Goal: Information Seeking & Learning: Learn about a topic

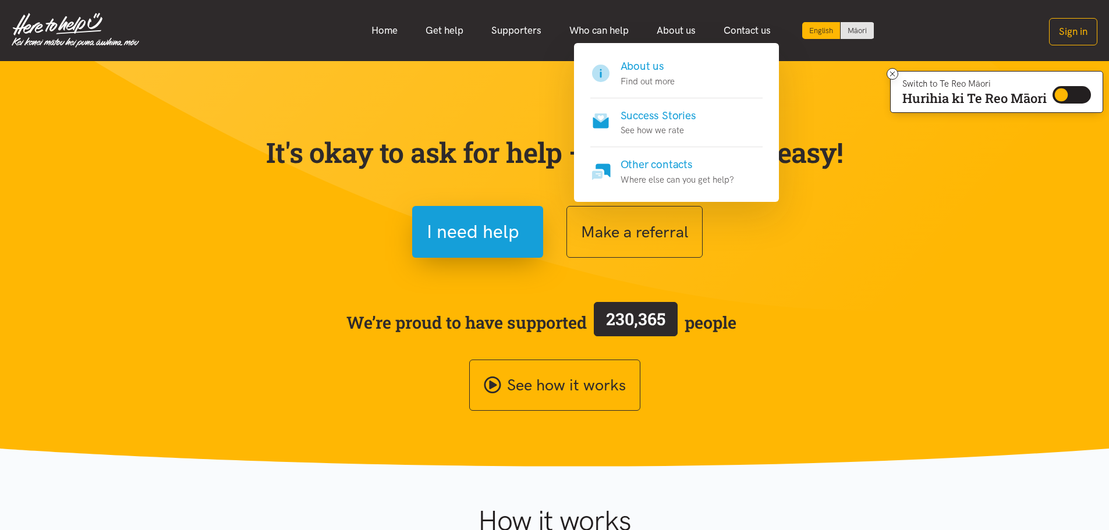
click at [679, 26] on link "About us" at bounding box center [676, 30] width 67 height 25
click at [669, 61] on h4 "About us" at bounding box center [647, 66] width 54 height 16
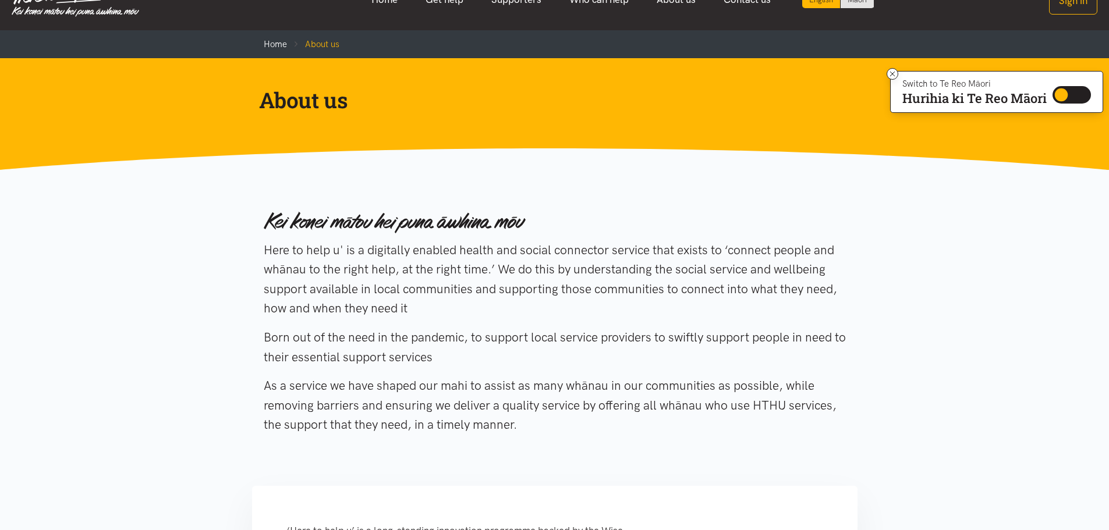
scroll to position [58, 0]
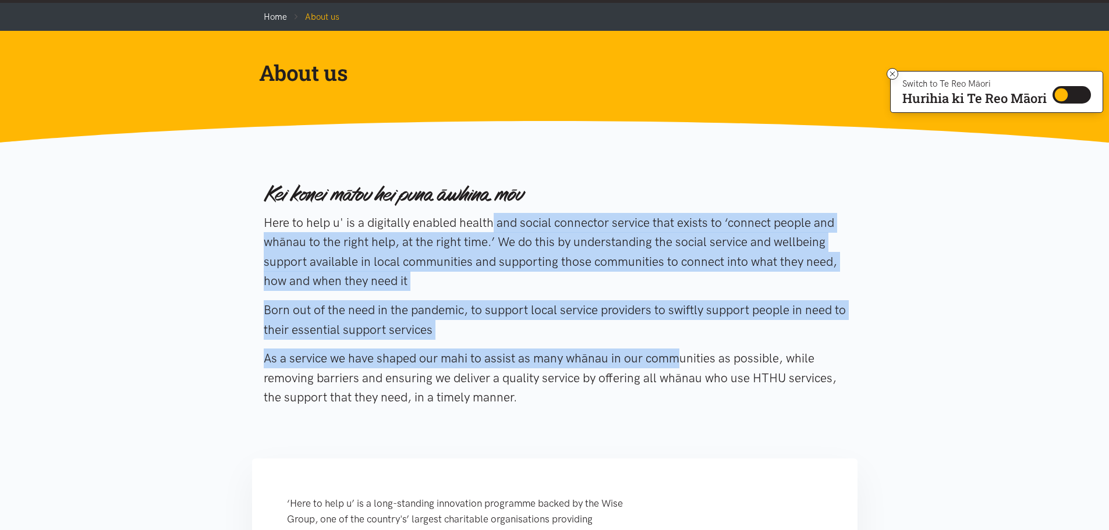
drag, startPoint x: 402, startPoint y: 221, endPoint x: 577, endPoint y: 345, distance: 215.4
click at [577, 345] on div "Here to help u' is a digitally enabled health and social connector service that…" at bounding box center [555, 297] width 582 height 253
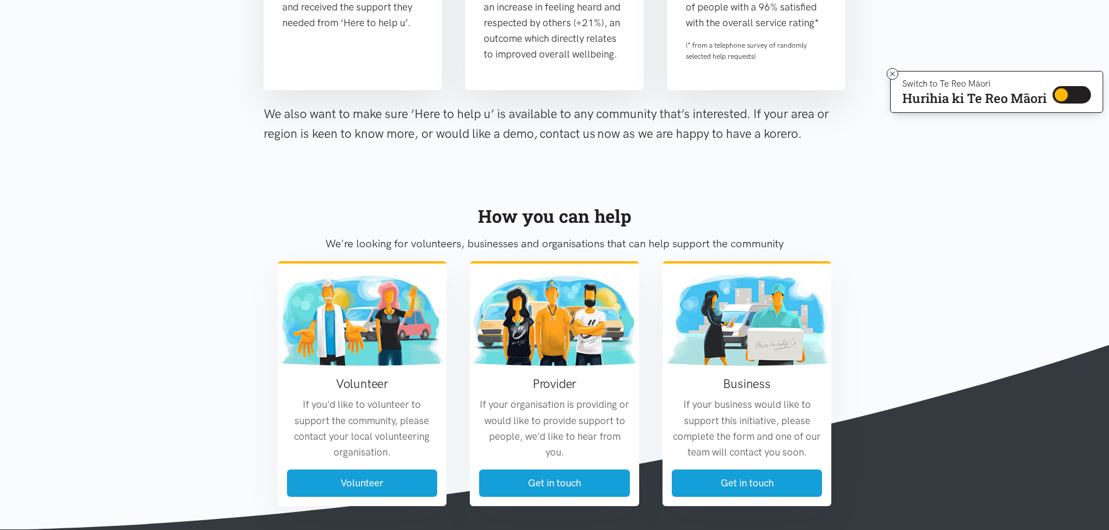
scroll to position [1106, 0]
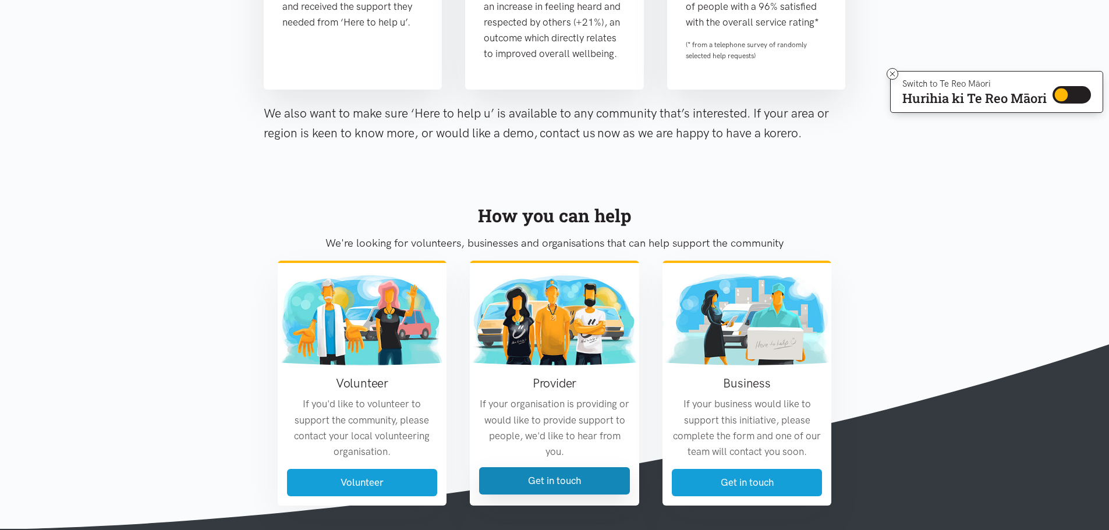
click at [540, 495] on link "Get in touch" at bounding box center [554, 480] width 151 height 27
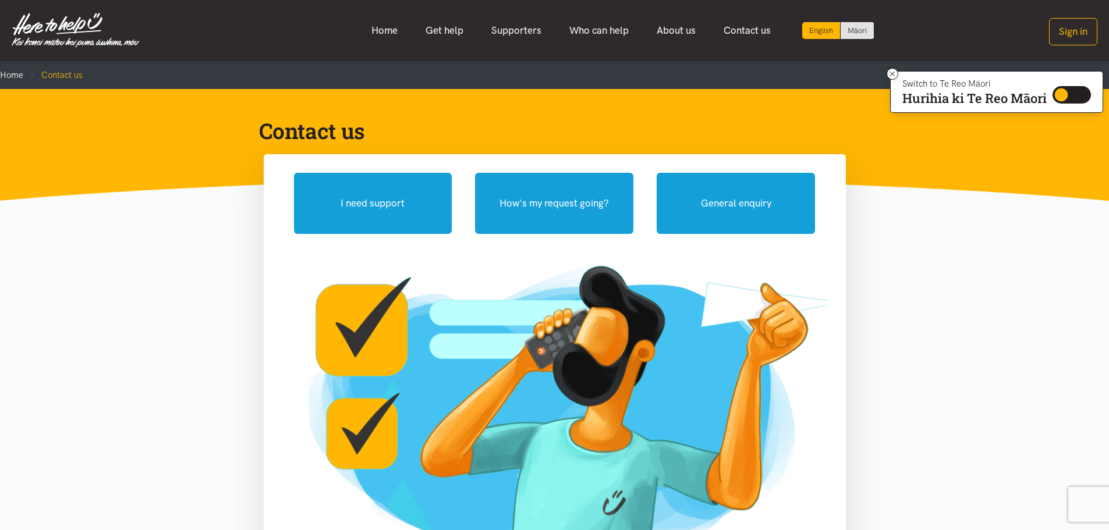
click at [452, 32] on link "Get help" at bounding box center [444, 30] width 66 height 25
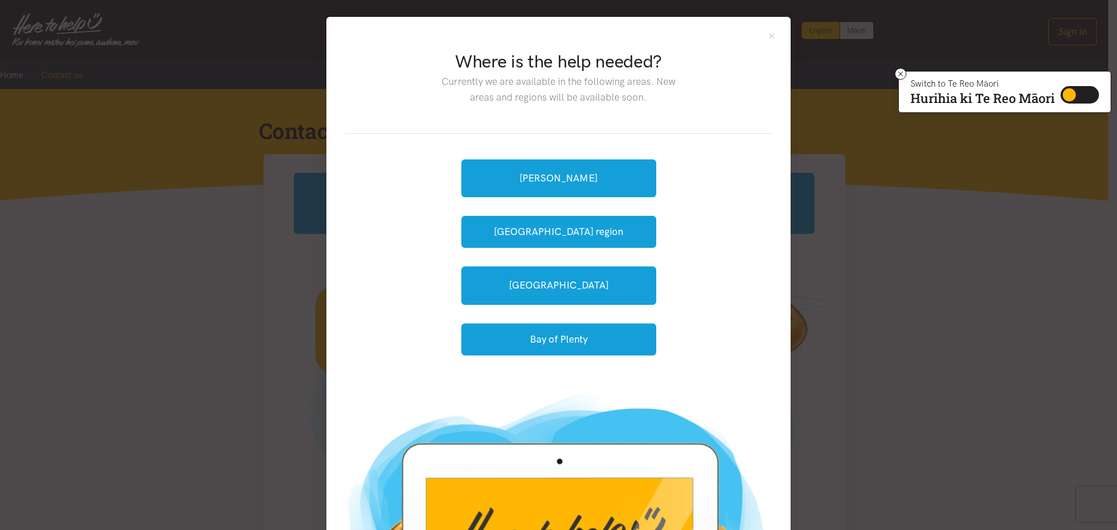
click at [765, 30] on div "Where is the help needed? Currently we are available in the following areas. Ne…" at bounding box center [559, 199] width 464 height 364
click at [772, 31] on div "Where is the help needed? Currently we are available in the following areas. Ne…" at bounding box center [559, 199] width 464 height 364
click at [768, 38] on button "Close" at bounding box center [772, 36] width 10 height 10
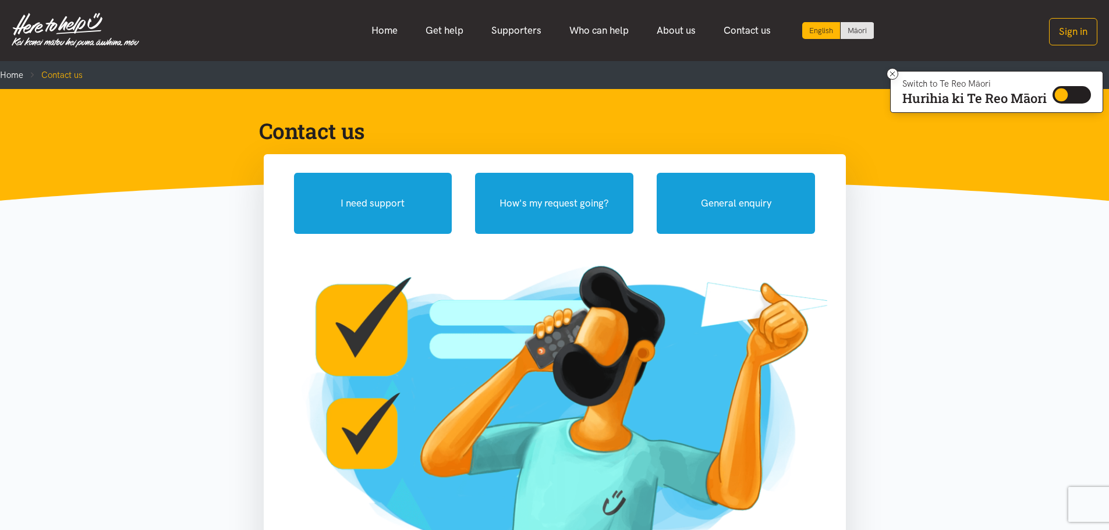
click at [604, 34] on link "Who can help" at bounding box center [598, 30] width 87 height 25
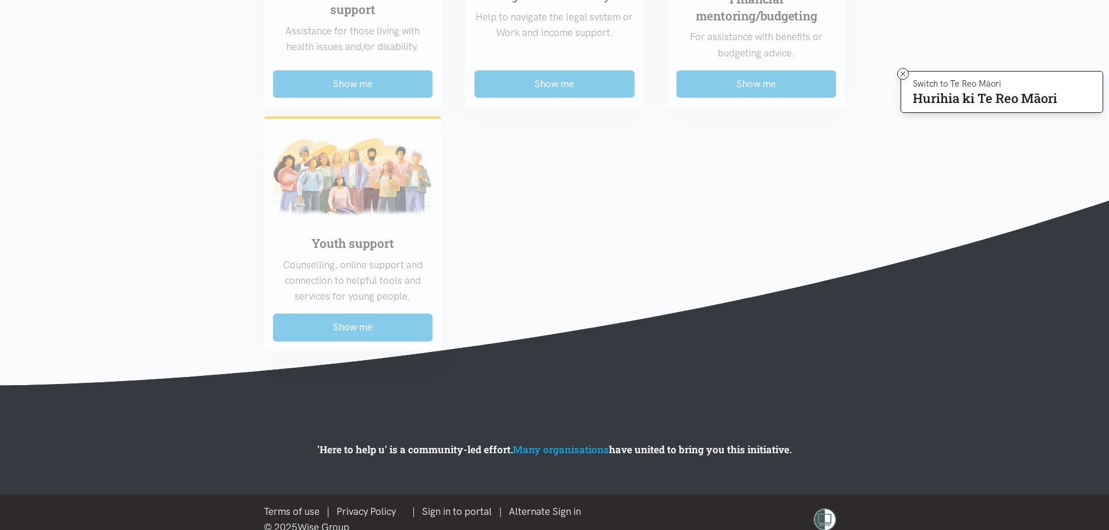
scroll to position [973, 0]
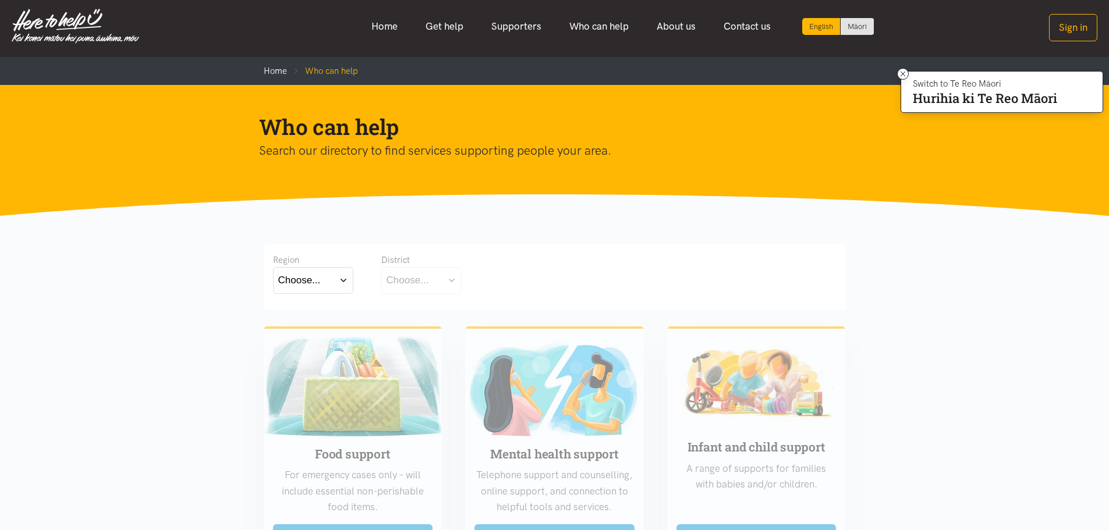
scroll to position [0, 0]
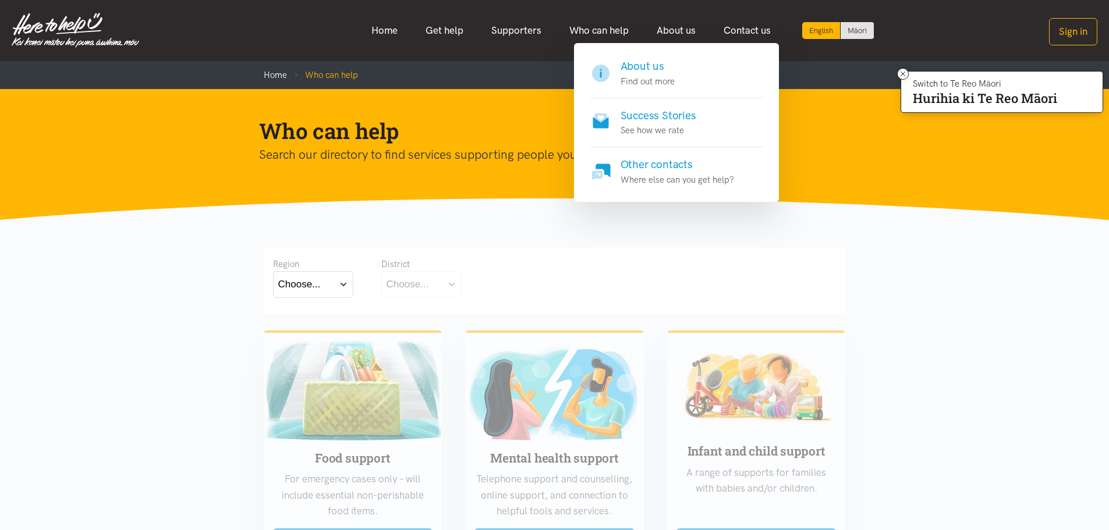
click at [670, 25] on link "About us" at bounding box center [676, 30] width 67 height 25
click at [641, 136] on p "See how we rate" at bounding box center [658, 130] width 76 height 14
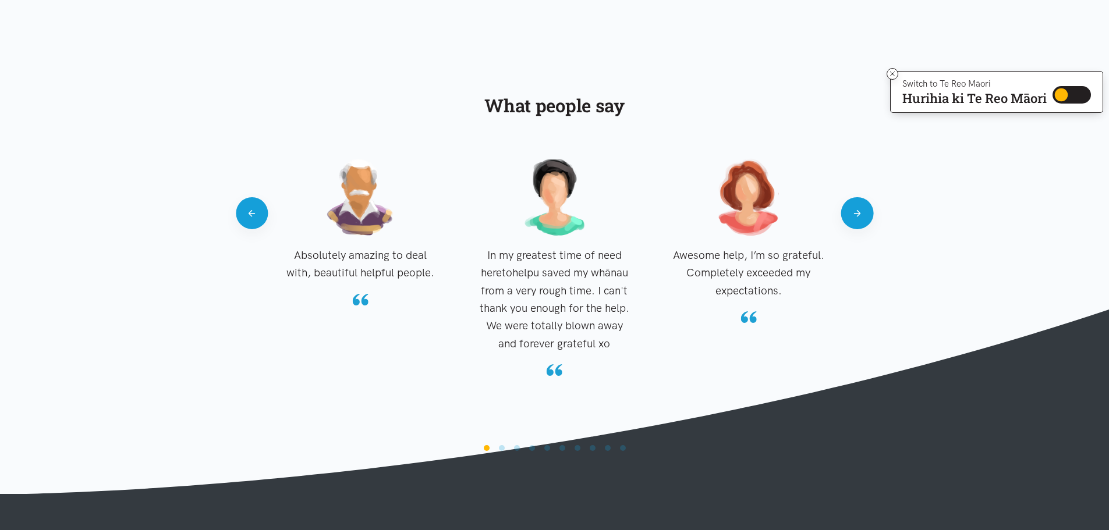
scroll to position [1048, 0]
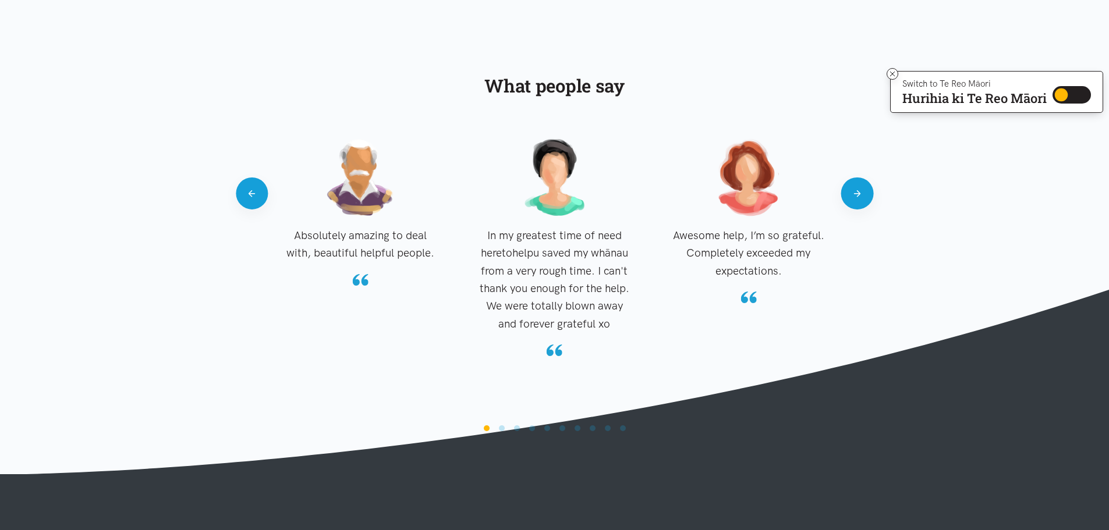
click at [843, 206] on blockquote "Awesome help, I’m so grateful. Completely exceeded my expectations." at bounding box center [748, 220] width 189 height 168
click at [852, 211] on div "Absolutely amazing to deal with, beautiful helpful people. In my greatest time …" at bounding box center [554, 277] width 605 height 283
click at [854, 198] on button "Next" at bounding box center [857, 194] width 32 height 32
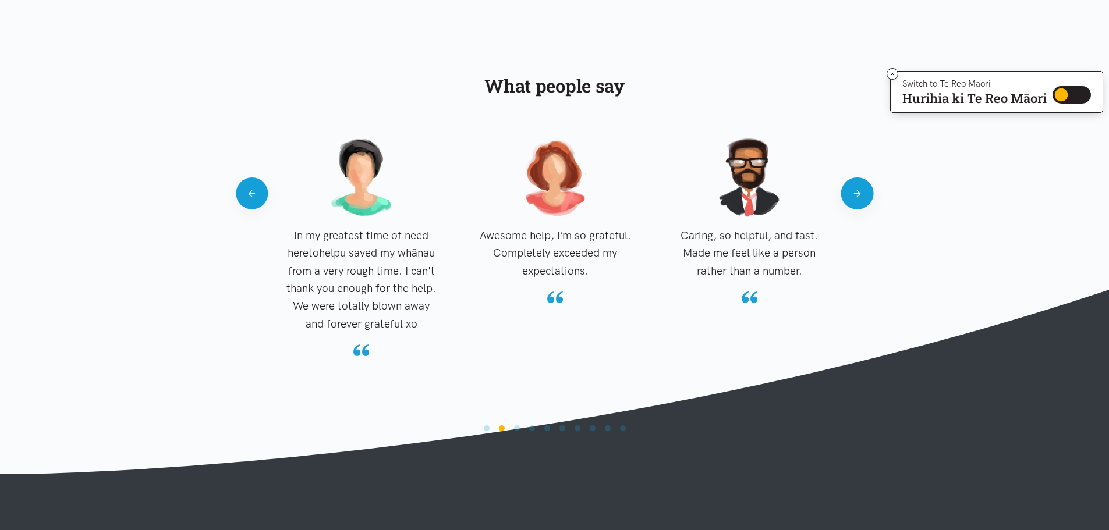
click at [854, 198] on button "Next" at bounding box center [857, 194] width 32 height 32
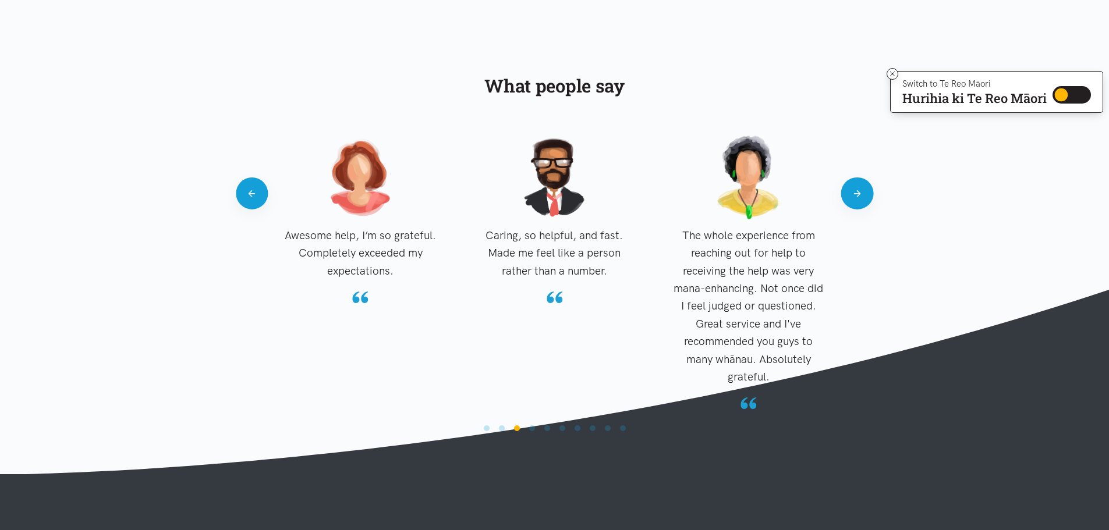
click at [854, 198] on button "Next" at bounding box center [857, 194] width 32 height 32
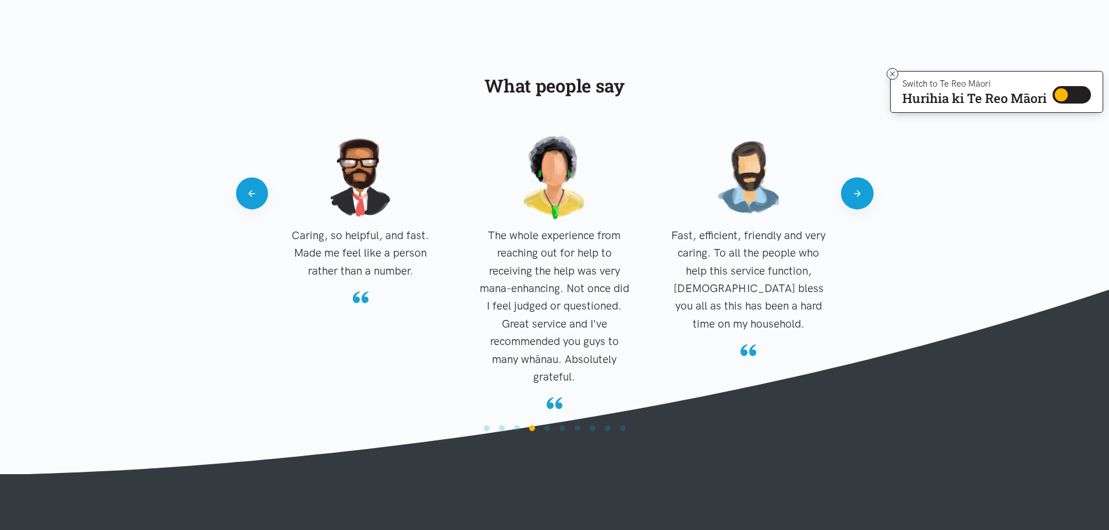
click at [854, 198] on button "Next" at bounding box center [857, 194] width 32 height 32
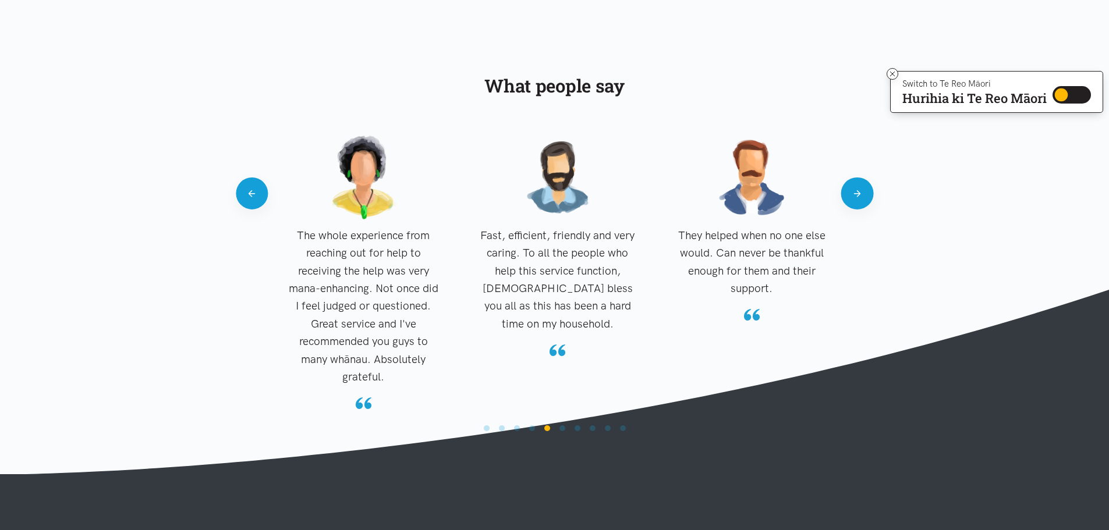
click at [854, 198] on button "Next" at bounding box center [857, 194] width 32 height 32
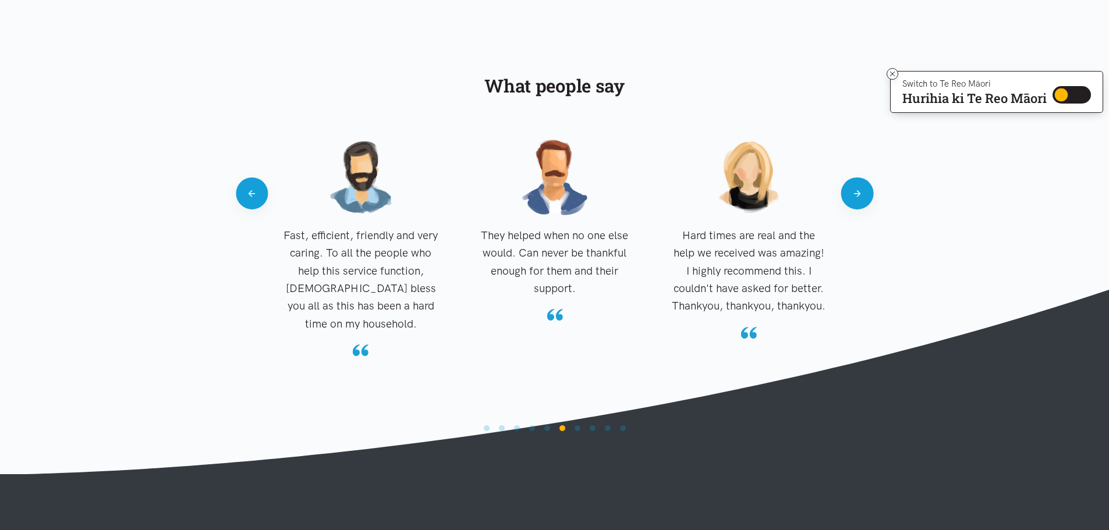
click at [854, 198] on button "Next" at bounding box center [857, 194] width 32 height 32
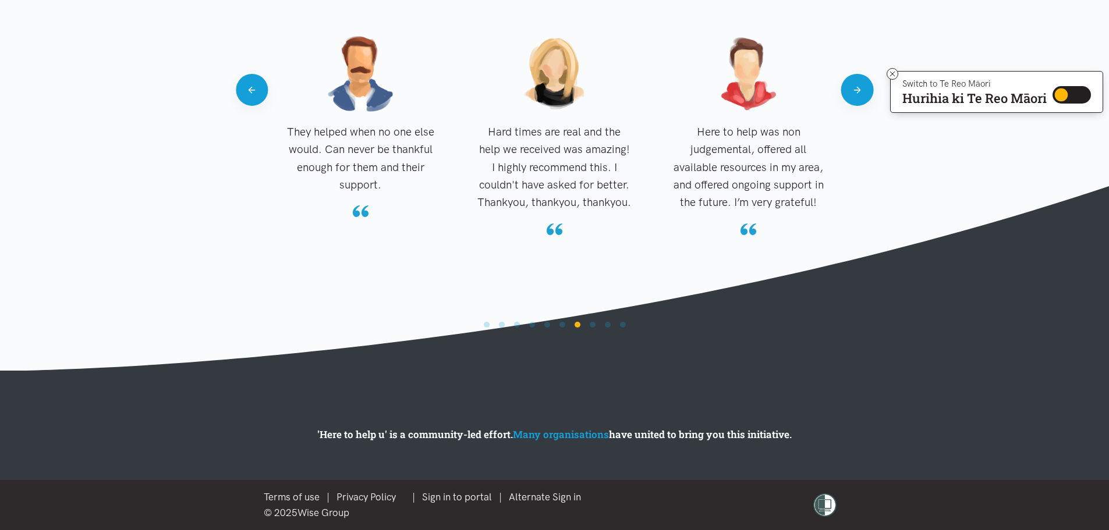
scroll to position [0, 0]
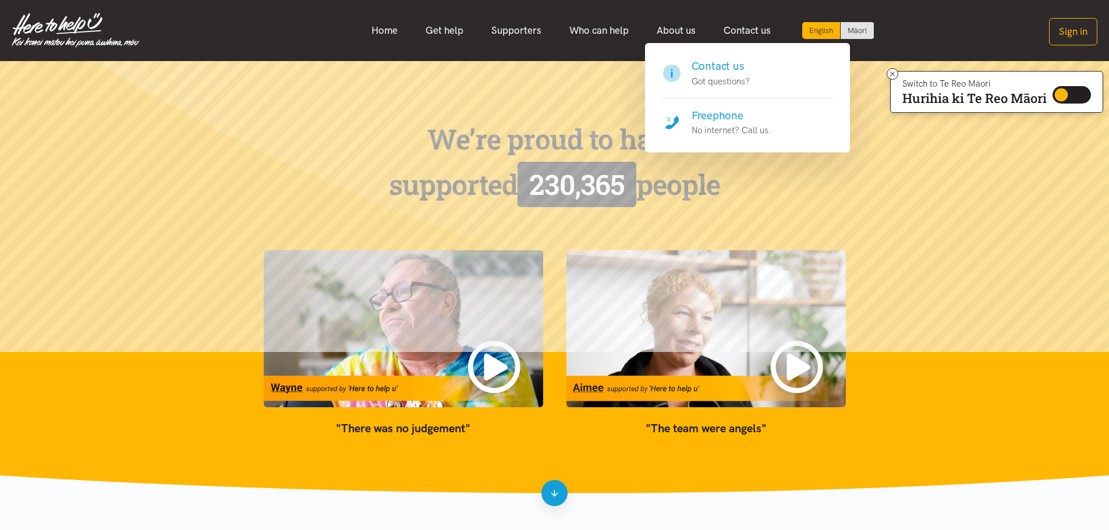
click at [735, 32] on link "Contact us" at bounding box center [746, 30] width 75 height 25
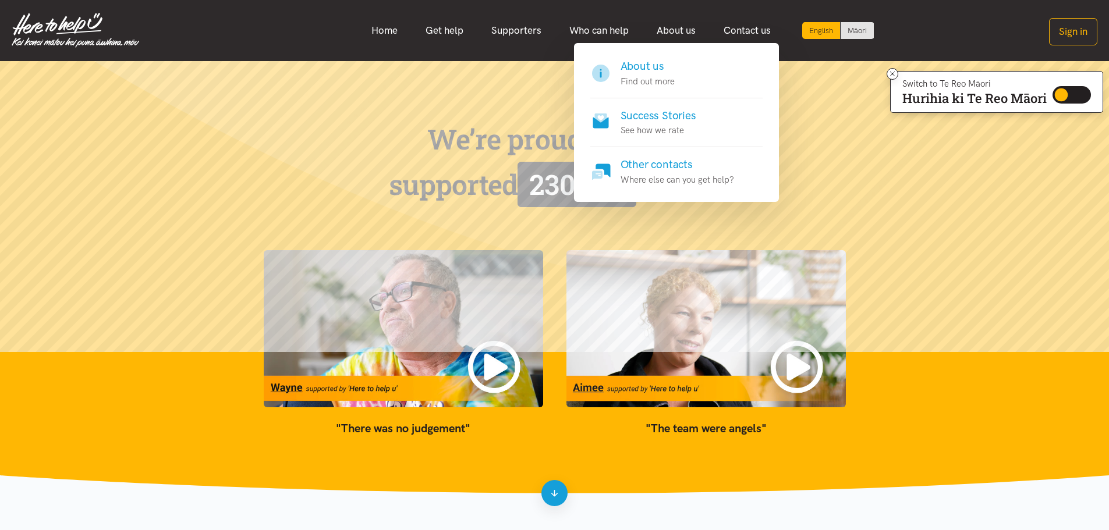
click at [652, 59] on h4 "About us" at bounding box center [647, 66] width 54 height 16
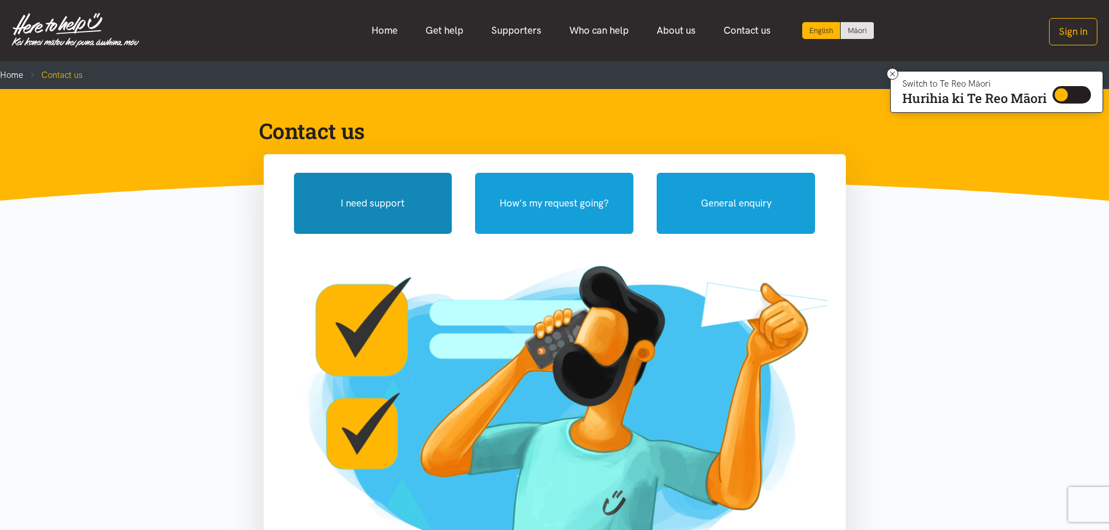
click at [370, 212] on button "I need support" at bounding box center [373, 203] width 158 height 61
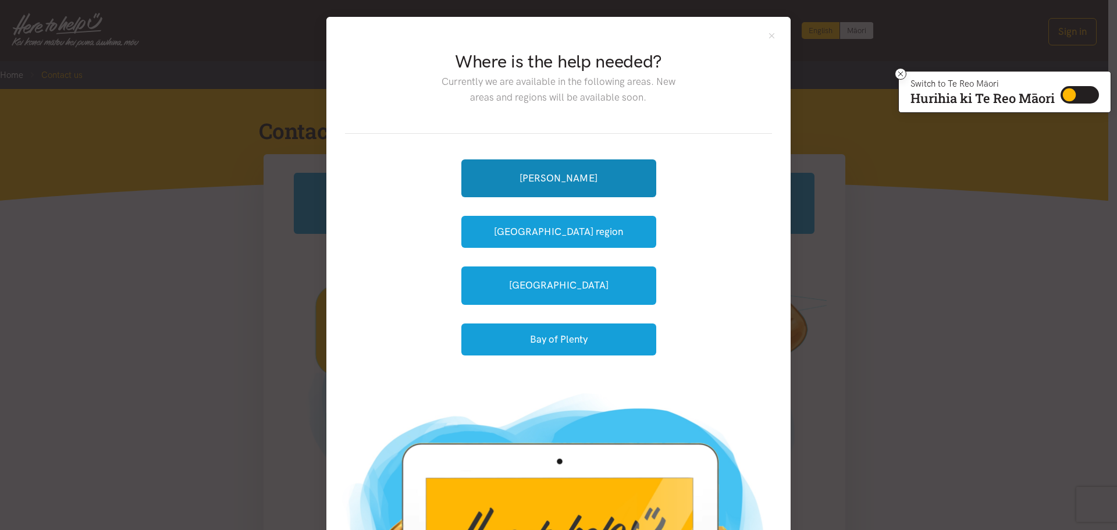
click at [549, 180] on link "[PERSON_NAME]" at bounding box center [559, 178] width 195 height 38
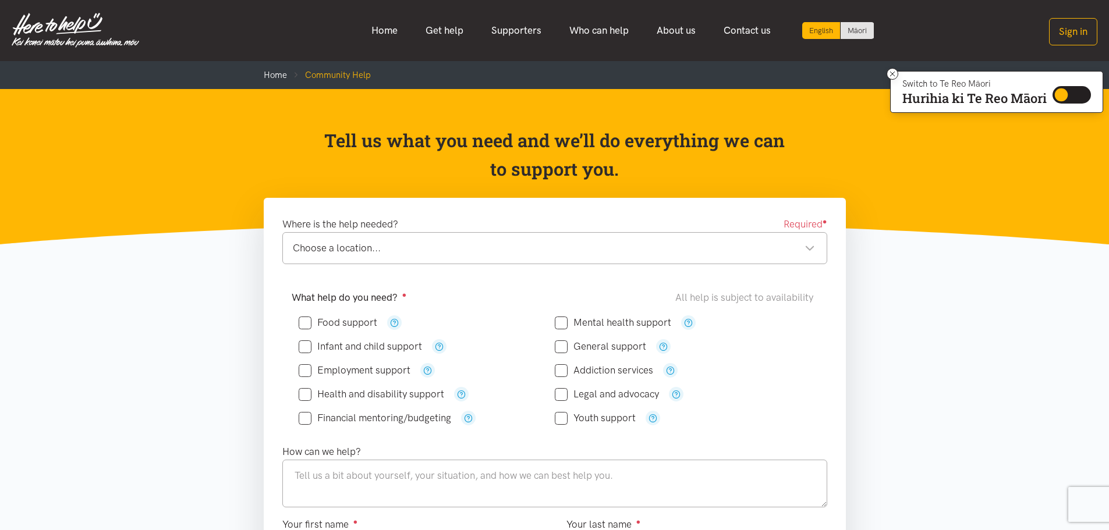
click at [76, 44] on img at bounding box center [75, 30] width 127 height 35
